Goal: Task Accomplishment & Management: Complete application form

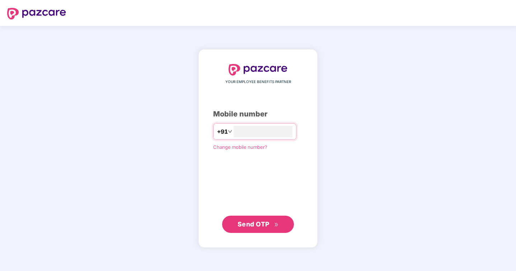
type input "**********"
click at [256, 228] on span "Send OTP" at bounding box center [258, 224] width 41 height 10
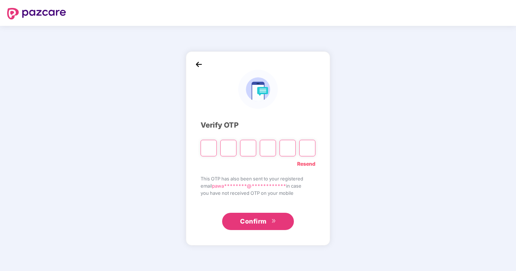
type input "*"
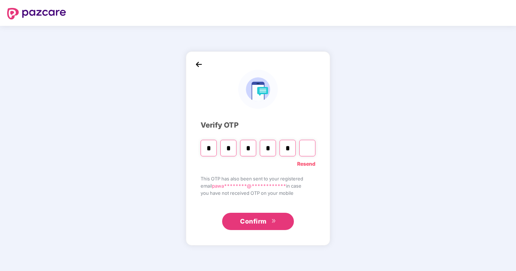
type input "*"
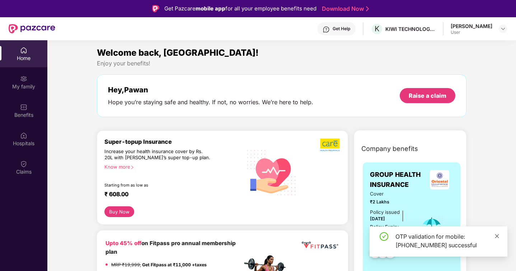
click at [498, 236] on icon "close" at bounding box center [498, 236] width 4 height 4
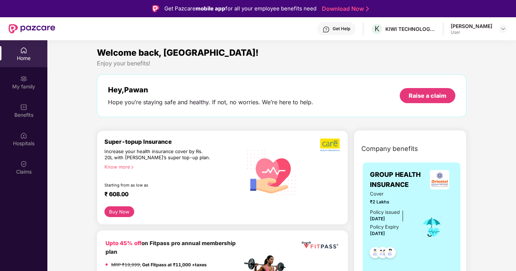
scroll to position [68, 0]
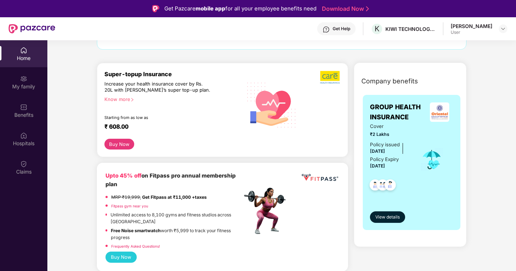
click at [149, 90] on div "Increase your health insurance cover by Rs. 20L with [PERSON_NAME]’s super top-…" at bounding box center [158, 87] width 107 height 13
click at [163, 126] on div "₹ 608.00" at bounding box center [170, 127] width 131 height 9
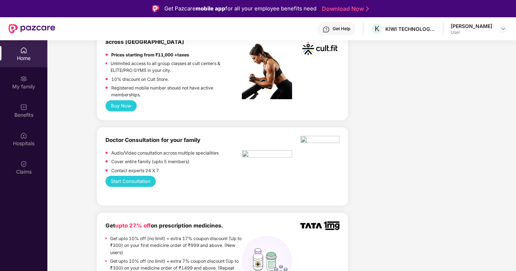
scroll to position [328, 0]
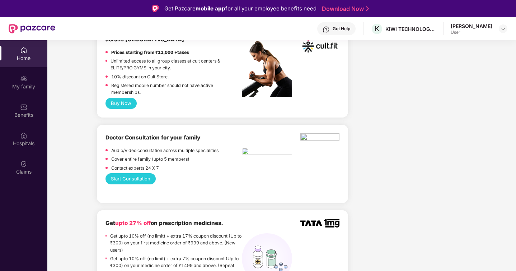
click at [149, 137] on b "Doctor Consultation for your family" at bounding box center [153, 137] width 95 height 7
drag, startPoint x: 111, startPoint y: 150, endPoint x: 230, endPoint y: 148, distance: 118.9
click at [230, 148] on div "Audio/Video consultation across multiple specialities" at bounding box center [174, 151] width 136 height 9
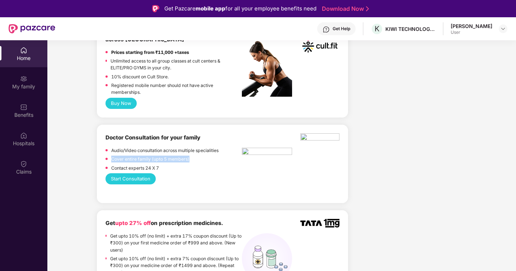
drag, startPoint x: 112, startPoint y: 159, endPoint x: 197, endPoint y: 157, distance: 84.8
click at [197, 157] on div "Cover entire family (upto 5 members)" at bounding box center [174, 160] width 136 height 9
drag, startPoint x: 162, startPoint y: 166, endPoint x: 108, endPoint y: 166, distance: 53.9
click at [108, 166] on div "Contact experts 24 X 7" at bounding box center [174, 168] width 136 height 9
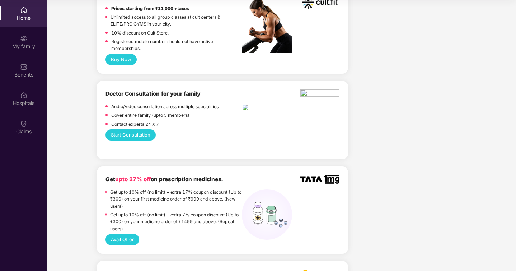
scroll to position [0, 0]
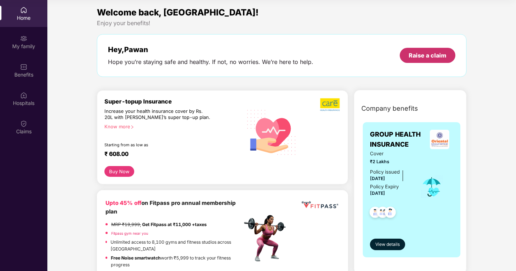
click at [423, 61] on div "Raise a claim" at bounding box center [428, 55] width 56 height 15
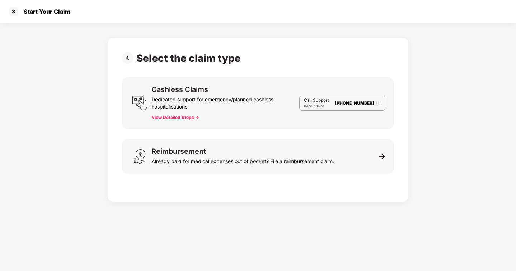
scroll to position [17, 0]
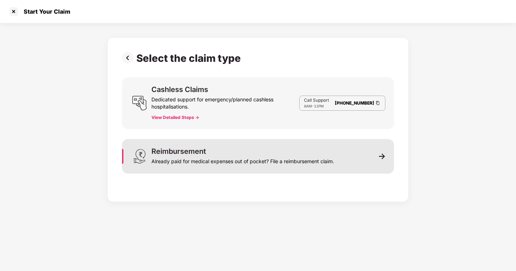
click at [219, 150] on div "Reimbursement Already paid for medical expenses out of pocket? File a reimburse…" at bounding box center [243, 156] width 183 height 17
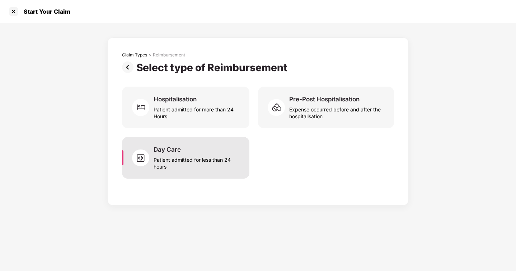
click at [187, 157] on div "Patient admitted for less than 24 hours" at bounding box center [197, 161] width 87 height 17
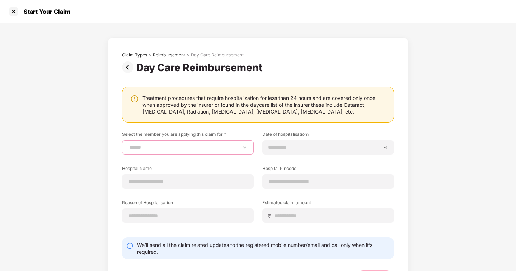
click at [196, 147] on select "**********" at bounding box center [188, 147] width 120 height 6
select select "**********"
click at [128, 144] on select "**********" at bounding box center [188, 147] width 120 height 6
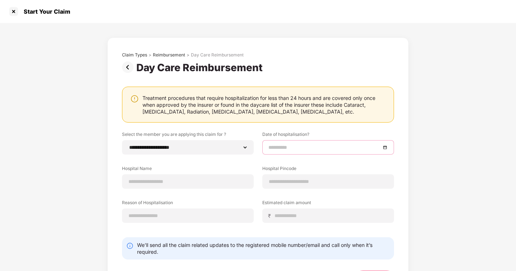
click at [289, 145] on input at bounding box center [325, 147] width 112 height 8
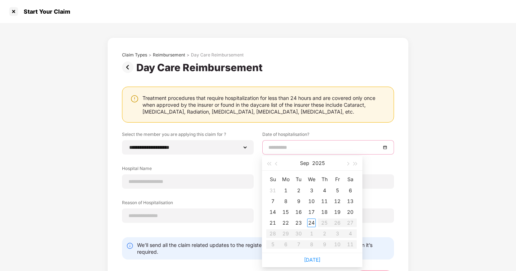
type input "**********"
click at [338, 212] on div "19" at bounding box center [337, 212] width 9 height 9
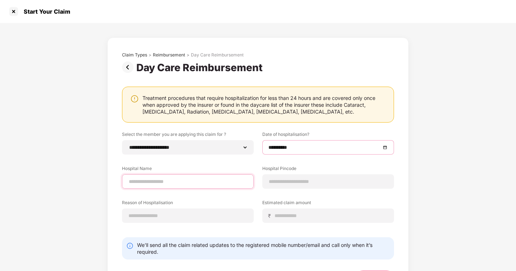
click at [193, 179] on input at bounding box center [188, 182] width 120 height 8
click at [159, 180] on input "******" at bounding box center [188, 182] width 120 height 8
paste input "**********"
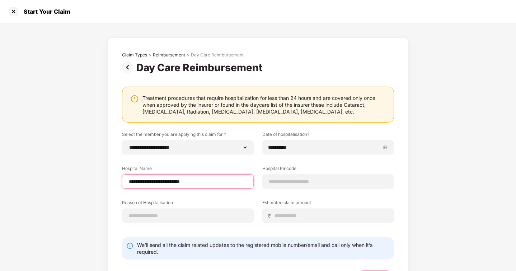
drag, startPoint x: 166, startPoint y: 180, endPoint x: 204, endPoint y: 180, distance: 37.7
click at [204, 180] on input "**********" at bounding box center [188, 182] width 120 height 8
type input "**********"
click at [284, 171] on label "Hospital Pincode" at bounding box center [329, 169] width 132 height 9
click at [282, 178] on input at bounding box center [329, 182] width 120 height 8
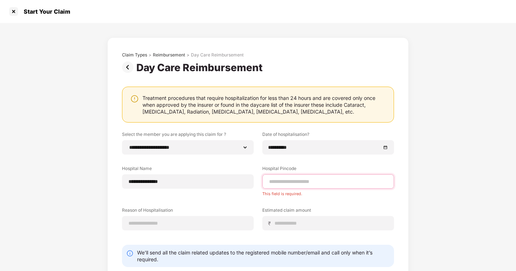
paste input "******"
type input "******"
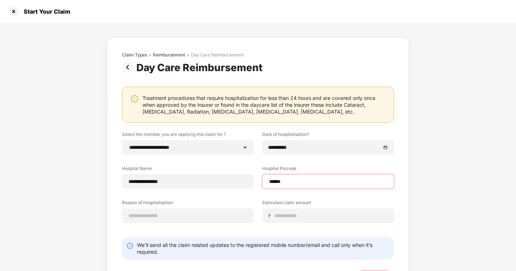
select select "**********"
select select "*****"
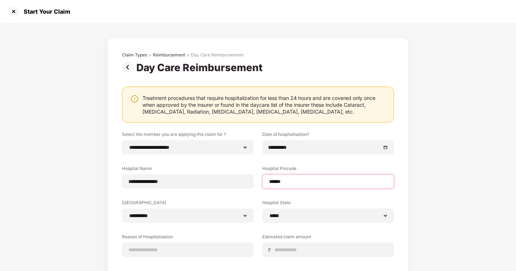
type input "******"
click at [98, 200] on div "**********" at bounding box center [258, 180] width 516 height 315
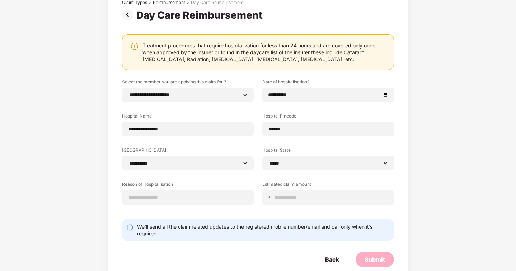
scroll to position [67, 0]
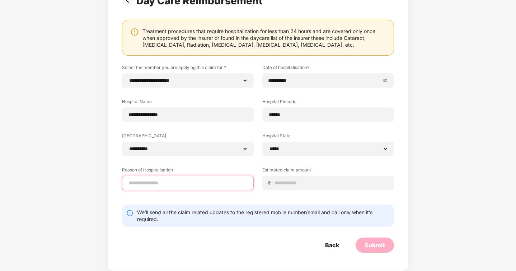
click at [194, 184] on input at bounding box center [188, 183] width 120 height 8
click at [178, 212] on div "We’ll send all the claim related updates to the registered mobile number/email …" at bounding box center [258, 215] width 272 height 22
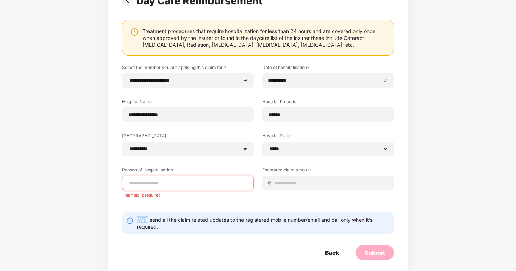
click at [178, 212] on div "We’ll send all the claim related updates to the registered mobile number/email …" at bounding box center [258, 223] width 272 height 22
click at [177, 215] on div "We’ll send all the claim related updates to the registered mobile number/email …" at bounding box center [258, 223] width 272 height 22
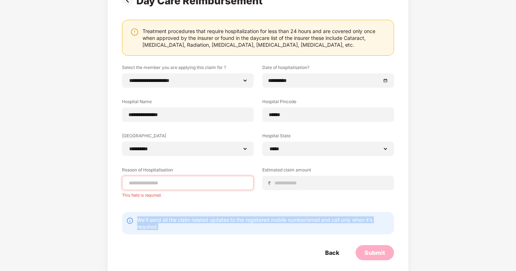
scroll to position [74, 0]
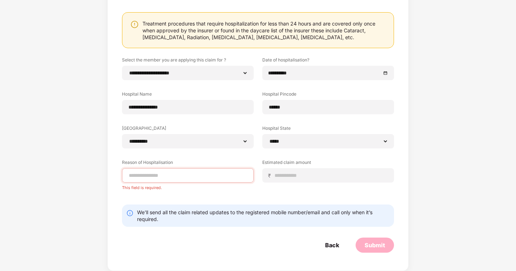
click at [179, 214] on div "We’ll send all the claim related updates to the registered mobile number/email …" at bounding box center [263, 216] width 253 height 14
click at [335, 173] on input at bounding box center [331, 176] width 114 height 8
click at [203, 179] on div at bounding box center [188, 175] width 132 height 14
click at [296, 178] on input at bounding box center [331, 176] width 114 height 8
click at [204, 181] on div at bounding box center [188, 175] width 132 height 14
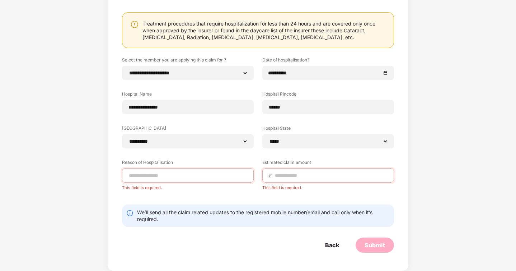
click at [252, 22] on div "Treatment procedures that require hospitalization for less than 24 hours and ar…" at bounding box center [265, 30] width 244 height 20
click at [278, 24] on div "Treatment procedures that require hospitalization for less than 24 hours and ar…" at bounding box center [265, 30] width 244 height 20
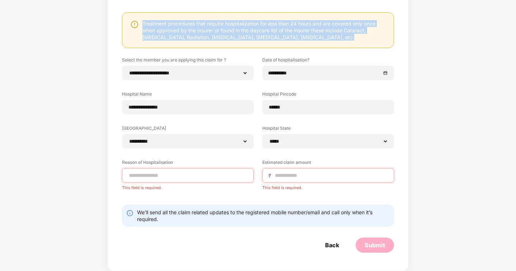
click at [278, 24] on div "Treatment procedures that require hospitalization for less than 24 hours and ar…" at bounding box center [265, 30] width 244 height 20
click at [335, 24] on div "Treatment procedures that require hospitalization for less than 24 hours and ar…" at bounding box center [265, 30] width 244 height 20
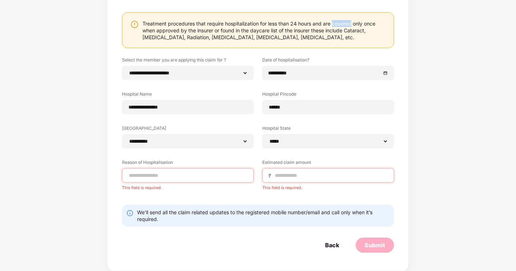
click at [335, 24] on div "Treatment procedures that require hospitalization for less than 24 hours and ar…" at bounding box center [265, 30] width 244 height 20
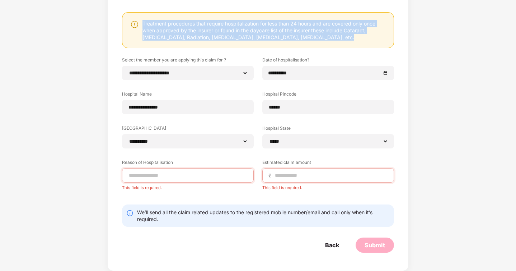
click at [335, 24] on div "Treatment procedures that require hospitalization for less than 24 hours and ar…" at bounding box center [265, 30] width 244 height 20
click at [152, 32] on div "Treatment procedures that require hospitalization for less than 24 hours and ar…" at bounding box center [265, 30] width 244 height 20
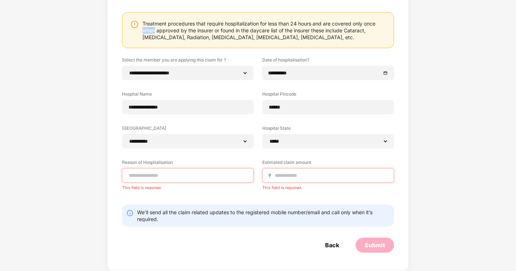
click at [152, 32] on div "Treatment procedures that require hospitalization for less than 24 hours and ar…" at bounding box center [265, 30] width 244 height 20
click at [205, 32] on div "Treatment procedures that require hospitalization for less than 24 hours and ar…" at bounding box center [265, 30] width 244 height 20
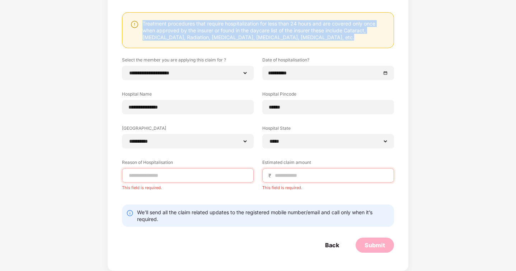
click at [205, 32] on div "Treatment procedures that require hospitalization for less than 24 hours and ar…" at bounding box center [265, 30] width 244 height 20
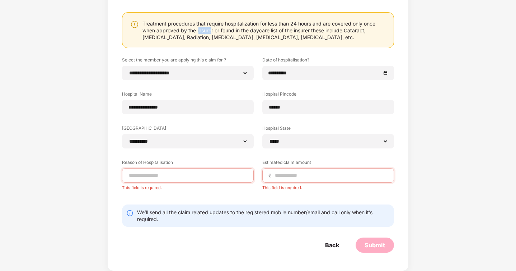
drag, startPoint x: 199, startPoint y: 31, endPoint x: 210, endPoint y: 31, distance: 11.1
click at [210, 31] on div "Treatment procedures that require hospitalization for less than 24 hours and ar…" at bounding box center [265, 30] width 244 height 20
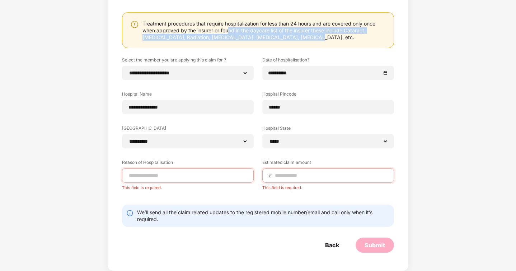
drag, startPoint x: 229, startPoint y: 31, endPoint x: 315, endPoint y: 36, distance: 86.7
click at [315, 36] on div "Treatment procedures that require hospitalization for less than 24 hours and ar…" at bounding box center [265, 30] width 244 height 20
click at [305, 37] on div "Treatment procedures that require hospitalization for less than 24 hours and ar…" at bounding box center [265, 30] width 244 height 20
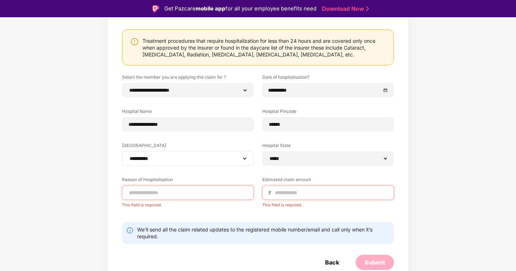
scroll to position [17, 0]
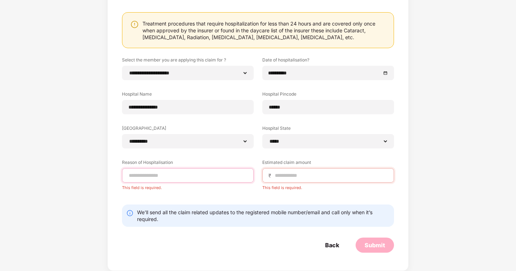
click at [168, 175] on input at bounding box center [188, 176] width 120 height 8
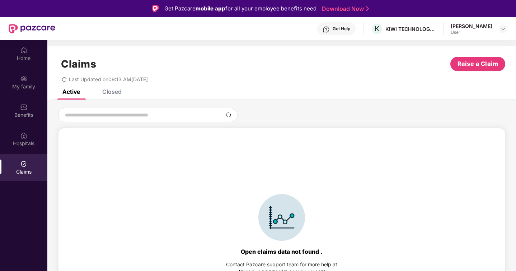
click at [117, 94] on div "Closed" at bounding box center [111, 91] width 19 height 7
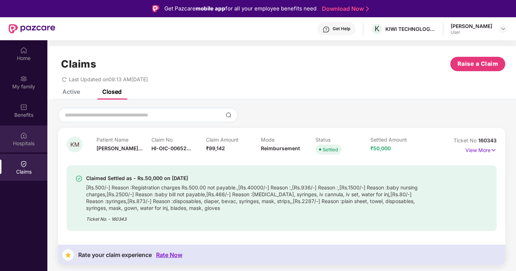
click at [24, 142] on div "Hospitals" at bounding box center [23, 143] width 47 height 7
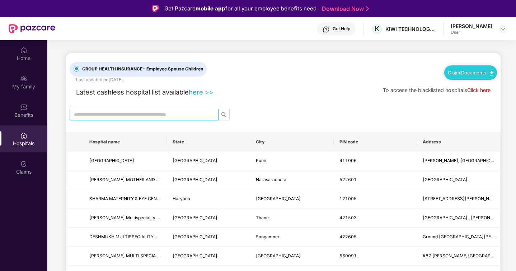
click at [143, 112] on input "text" at bounding box center [141, 115] width 135 height 8
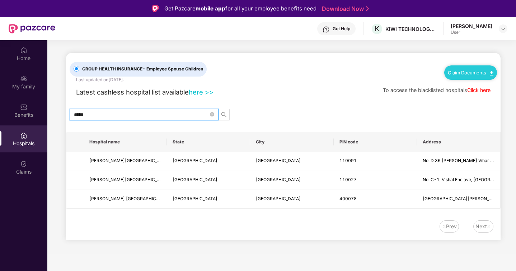
type input "*****"
click at [478, 75] on link "Claim Documents" at bounding box center [471, 73] width 46 height 6
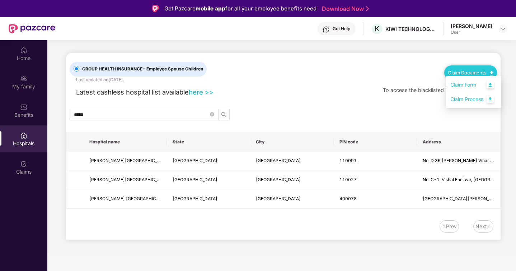
click at [493, 85] on link "Claim Form" at bounding box center [474, 84] width 47 height 15
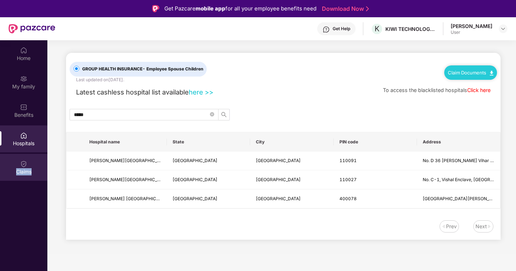
drag, startPoint x: 19, startPoint y: 167, endPoint x: 12, endPoint y: 175, distance: 10.2
click at [12, 175] on div "Claims" at bounding box center [23, 167] width 47 height 27
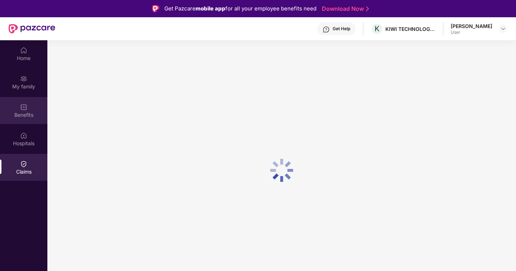
click at [31, 101] on div "Benefits" at bounding box center [23, 110] width 47 height 27
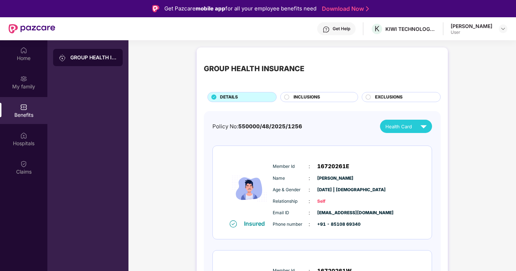
click at [28, 103] on div "Benefits" at bounding box center [23, 110] width 47 height 27
click at [23, 108] on img at bounding box center [23, 106] width 7 height 7
click at [23, 83] on div "My family" at bounding box center [23, 86] width 47 height 7
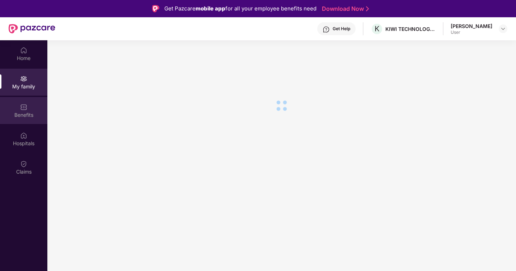
click at [22, 112] on div "Benefits" at bounding box center [23, 114] width 47 height 7
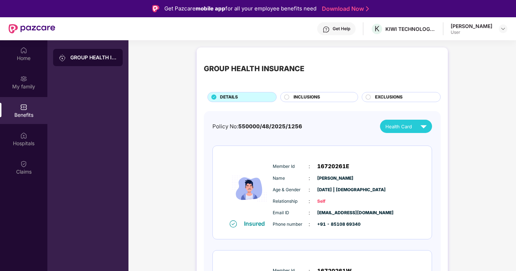
click at [333, 96] on div "INCLUSIONS" at bounding box center [322, 98] width 64 height 8
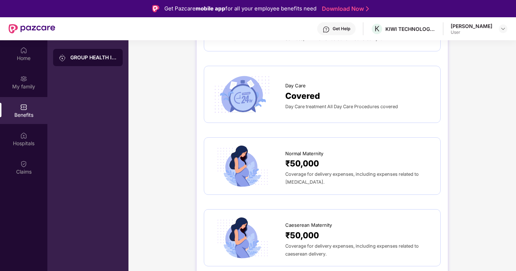
scroll to position [682, 0]
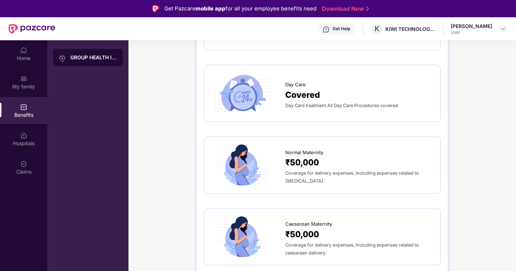
click at [312, 88] on span "Covered" at bounding box center [303, 94] width 35 height 13
click at [298, 88] on span "Covered" at bounding box center [303, 94] width 35 height 13
click at [340, 103] on span "Day Care treatment All Day Care Procedures covered" at bounding box center [342, 105] width 113 height 5
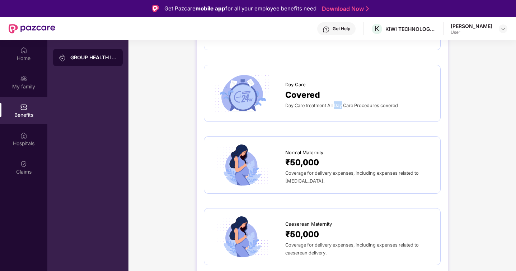
click at [340, 103] on span "Day Care treatment All Day Care Procedures covered" at bounding box center [342, 105] width 113 height 5
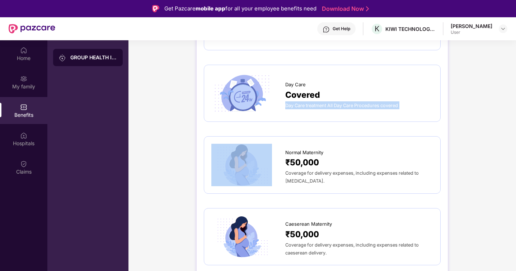
click at [340, 103] on span "Day Care treatment All Day Care Procedures covered" at bounding box center [342, 105] width 113 height 5
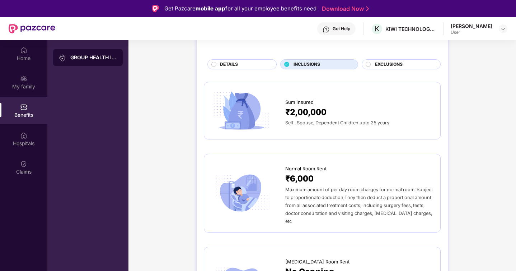
scroll to position [0, 0]
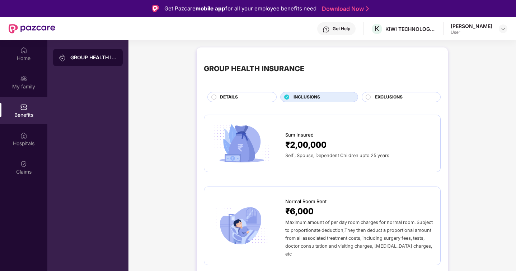
click at [381, 97] on span "EXCLUSIONS" at bounding box center [389, 97] width 28 height 7
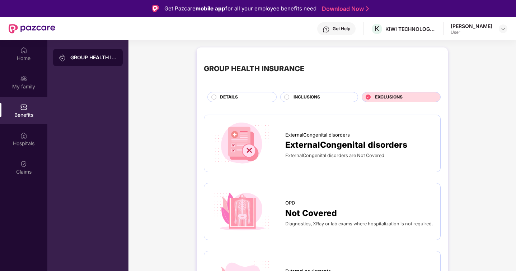
drag, startPoint x: 339, startPoint y: 94, endPoint x: 332, endPoint y: 96, distance: 7.5
click at [332, 96] on div "INCLUSIONS" at bounding box center [322, 98] width 64 height 8
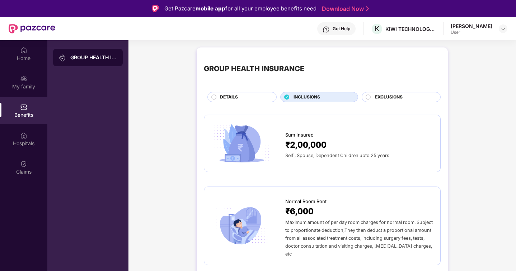
click at [332, 96] on div "INCLUSIONS" at bounding box center [322, 98] width 64 height 8
click at [393, 96] on span "EXCLUSIONS" at bounding box center [389, 97] width 28 height 7
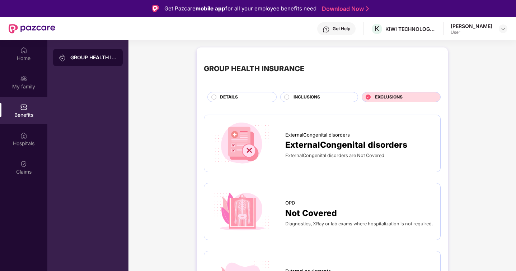
click at [308, 98] on span "INCLUSIONS" at bounding box center [307, 97] width 27 height 7
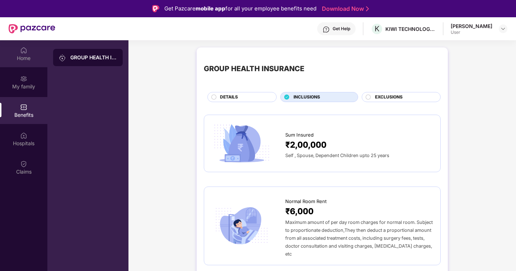
click at [27, 51] on img at bounding box center [23, 50] width 7 height 7
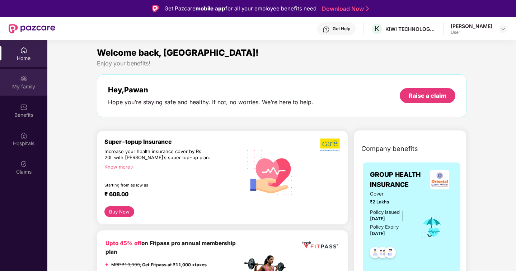
click at [26, 76] on img at bounding box center [23, 78] width 7 height 7
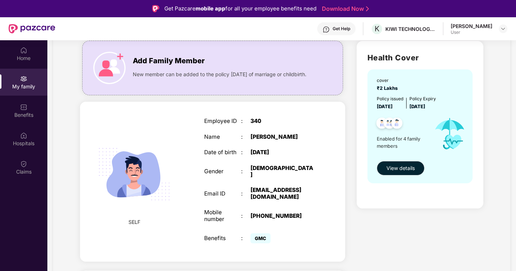
scroll to position [2, 0]
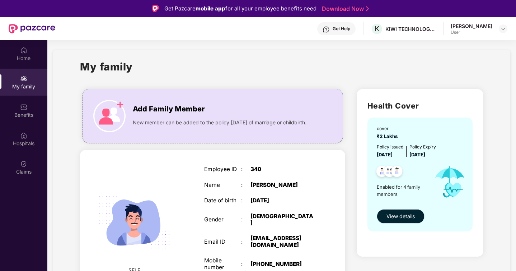
click at [402, 212] on button "View details" at bounding box center [401, 216] width 48 height 14
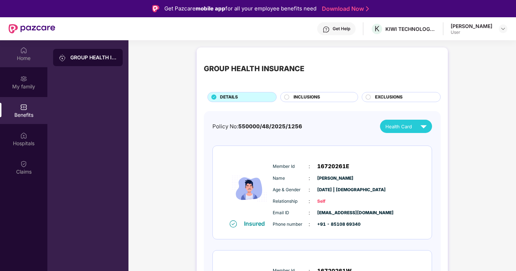
click at [26, 57] on div "Home" at bounding box center [23, 58] width 47 height 7
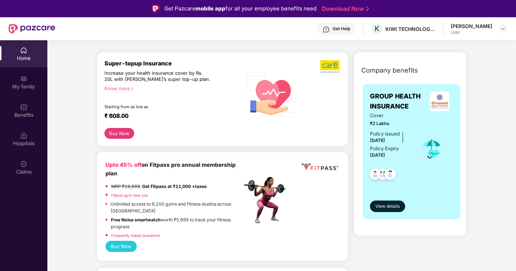
scroll to position [93, 0]
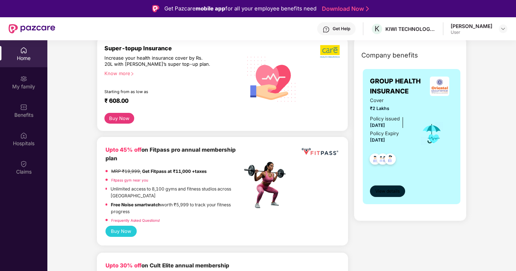
click at [383, 193] on span "View details" at bounding box center [388, 191] width 24 height 7
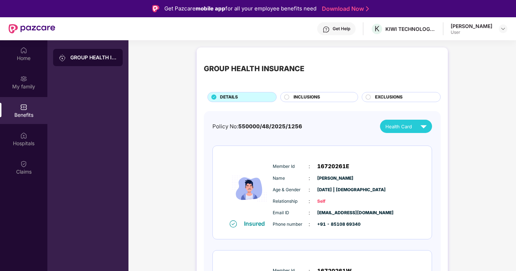
click at [315, 99] on span "INCLUSIONS" at bounding box center [307, 97] width 27 height 7
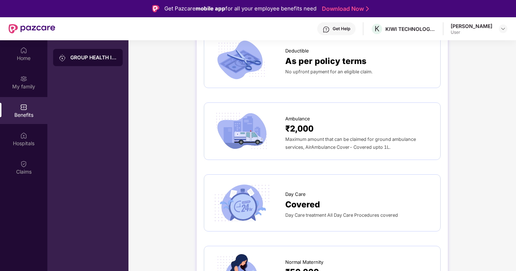
scroll to position [616, 0]
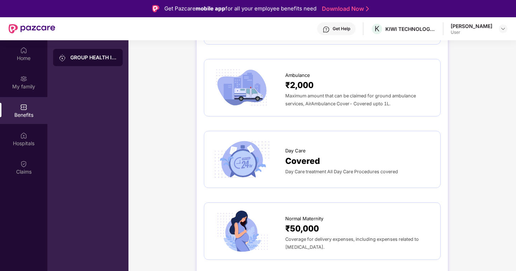
click at [240, 138] on img at bounding box center [242, 159] width 61 height 42
click at [303, 154] on span "Covered" at bounding box center [303, 160] width 35 height 13
click at [354, 169] on span "Day Care treatment All Day Care Procedures covered" at bounding box center [342, 171] width 113 height 5
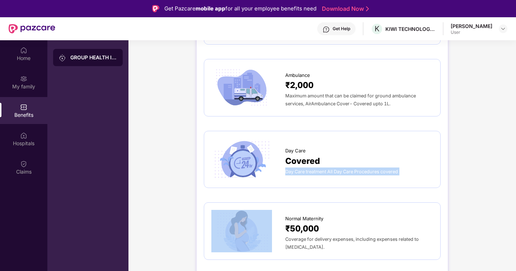
click at [354, 169] on span "Day Care treatment All Day Care Procedures covered" at bounding box center [342, 171] width 113 height 5
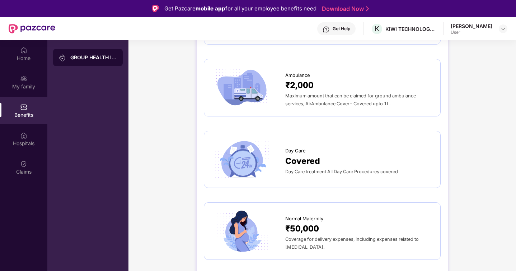
click at [472, 25] on div "[PERSON_NAME]" at bounding box center [472, 26] width 42 height 7
click at [456, 29] on div "Get Help K KIWI TECHNOLOGIES INDIA PRIVATE LIMITED Pawan Mishra User" at bounding box center [281, 28] width 453 height 23
click at [501, 29] on img at bounding box center [504, 29] width 6 height 6
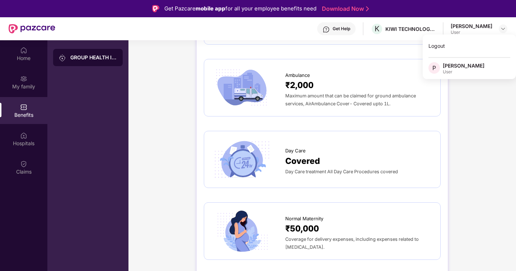
click at [368, 79] on div "₹2,000" at bounding box center [360, 85] width 148 height 13
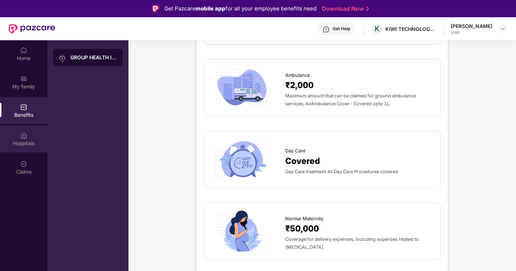
click at [23, 141] on div "Hospitals" at bounding box center [23, 143] width 47 height 7
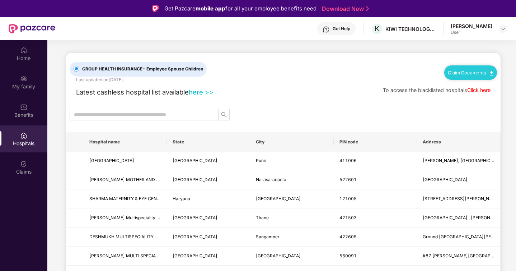
click at [473, 70] on link "Claim Documents" at bounding box center [471, 73] width 46 height 6
click at [488, 100] on link "Claim Process" at bounding box center [473, 99] width 47 height 15
click at [453, 78] on div "Claim Documents" at bounding box center [471, 72] width 53 height 14
click at [455, 72] on link "Claim Documents" at bounding box center [471, 73] width 46 height 6
click at [302, 59] on div "GROUP HEALTH INSURANCE - Employee Spouse Children Last updated on 23 Sep 2025 .…" at bounding box center [284, 68] width 428 height 31
